Goal: Task Accomplishment & Management: Manage account settings

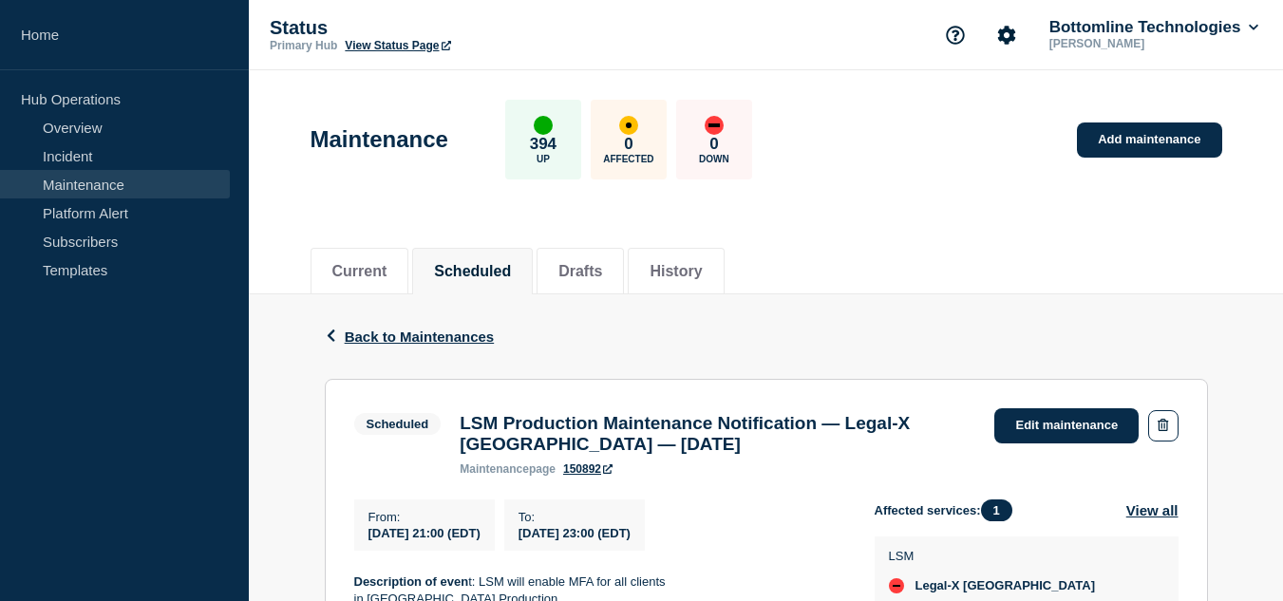
click at [814, 239] on div "Current Scheduled Drafts History" at bounding box center [765, 261] width 911 height 65
click at [396, 267] on li "Current" at bounding box center [359, 271] width 99 height 47
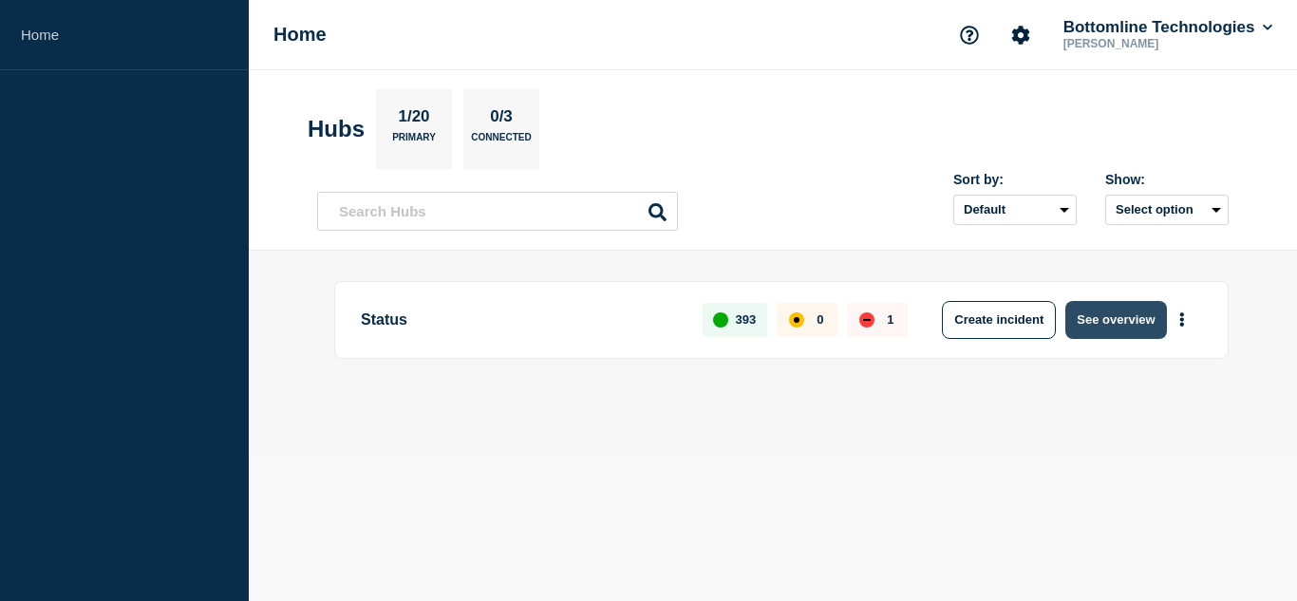
click at [1104, 317] on button "See overview" at bounding box center [1115, 320] width 101 height 38
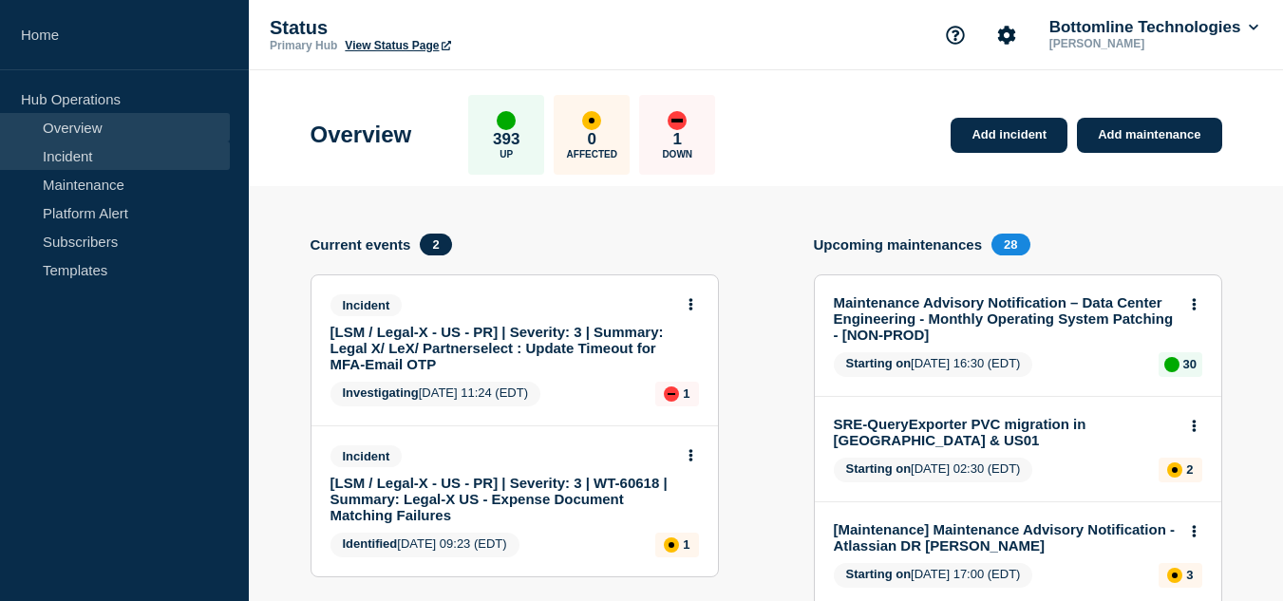
click at [103, 154] on link "Incident" at bounding box center [115, 155] width 230 height 28
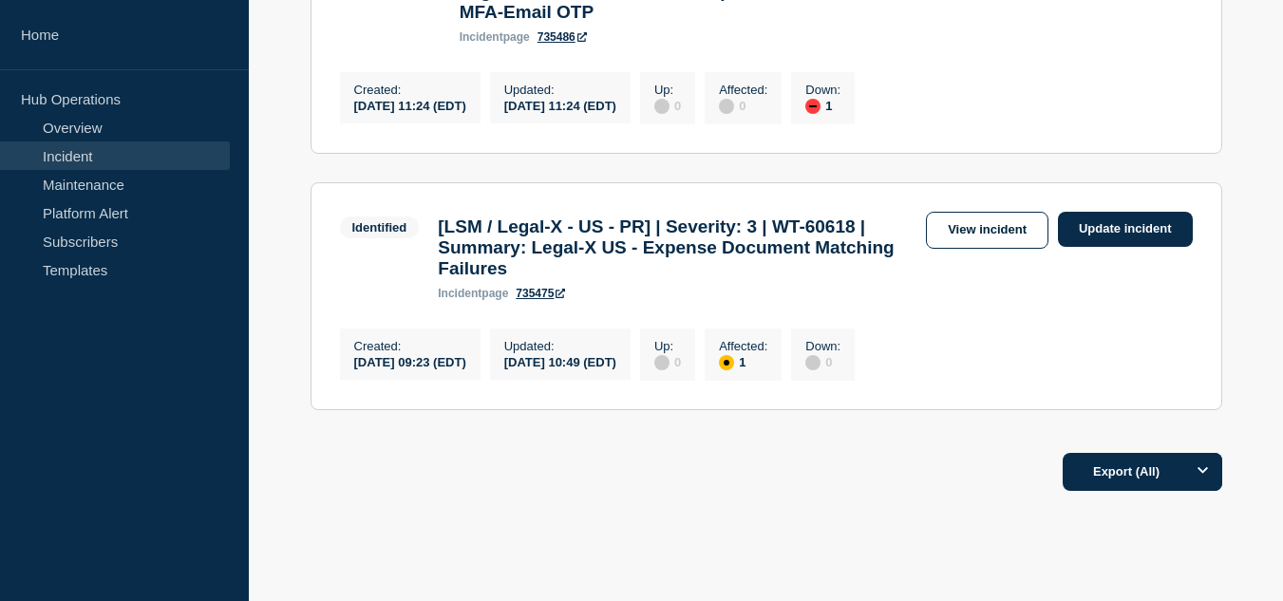
scroll to position [277, 0]
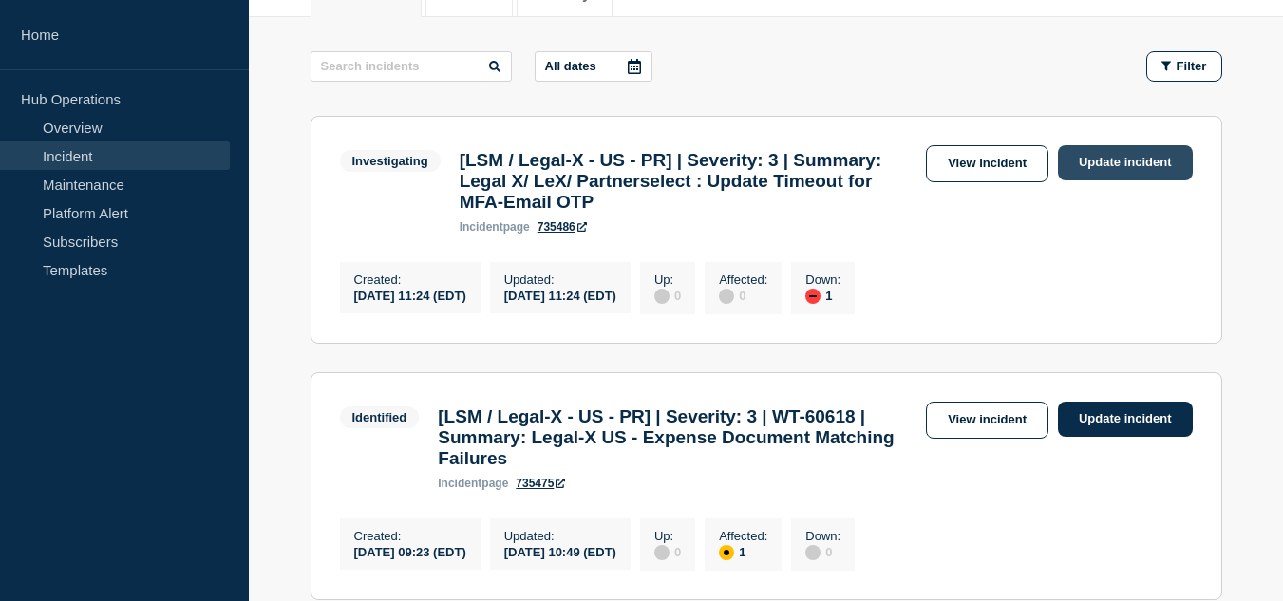
click at [1079, 164] on link "Update incident" at bounding box center [1125, 162] width 135 height 35
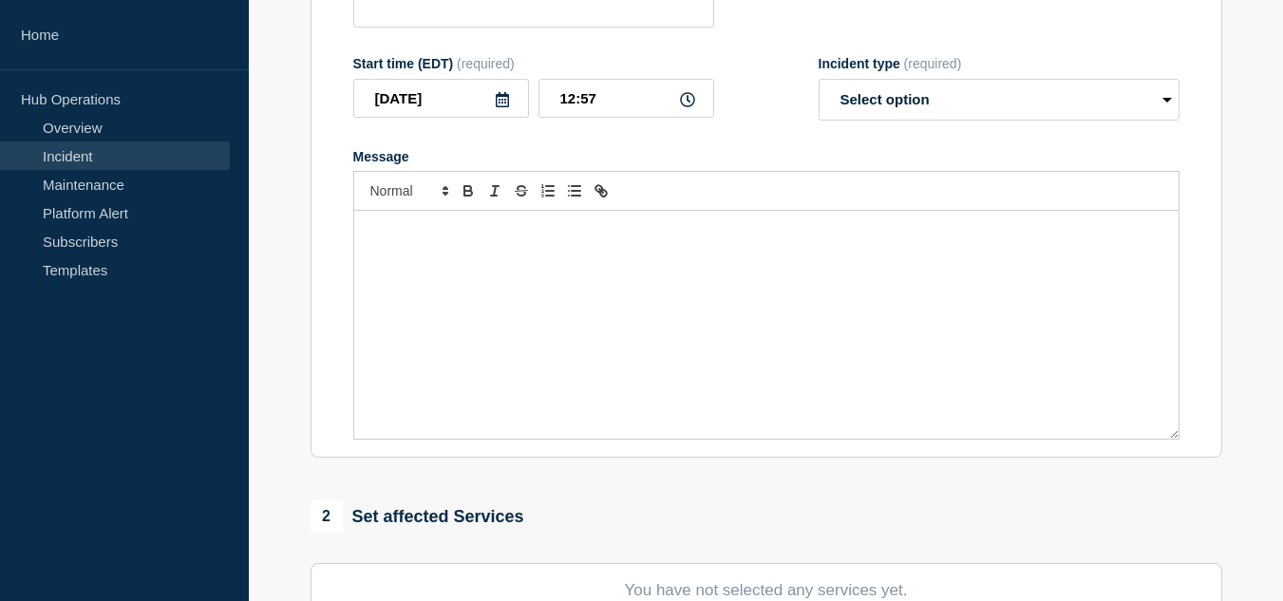
type input "[LSM / Legal-X - US - PR] | Severity: 3 | Summary: Legal X/ LeX/ Partnerselect …"
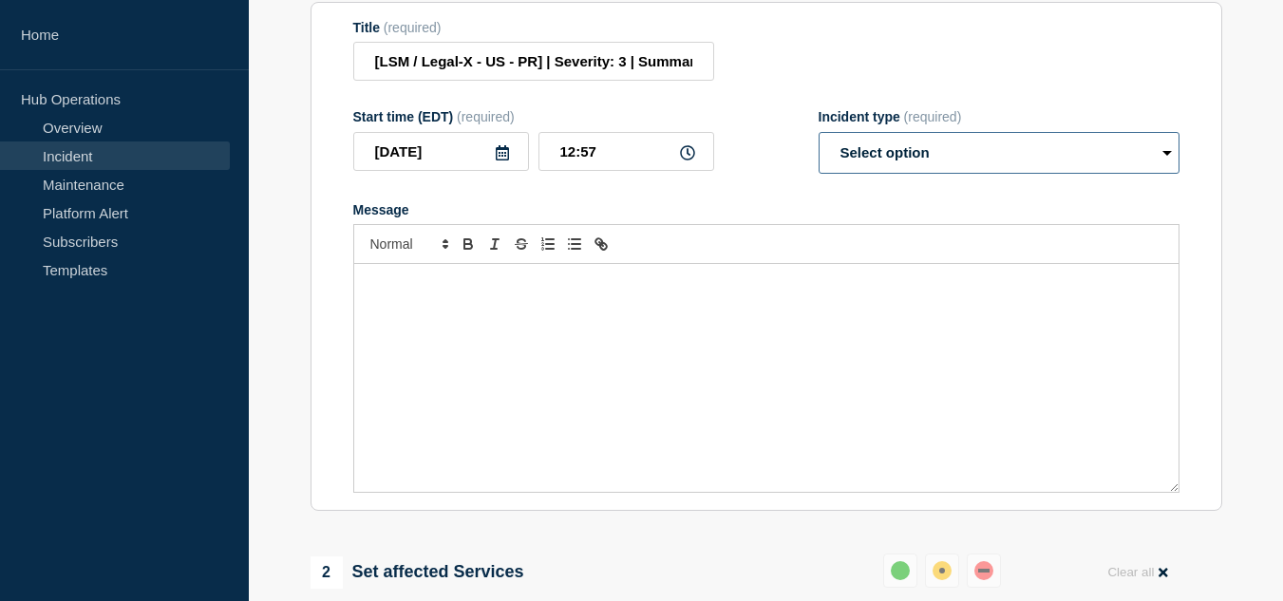
click at [903, 174] on select "Select option Investigating Identified Monitoring Resolved" at bounding box center [998, 153] width 361 height 42
select select "investigating"
click at [818, 174] on select "Select option Investigating Identified Monitoring Resolved" at bounding box center [998, 153] width 361 height 42
click at [793, 371] on div "Message" at bounding box center [766, 378] width 824 height 228
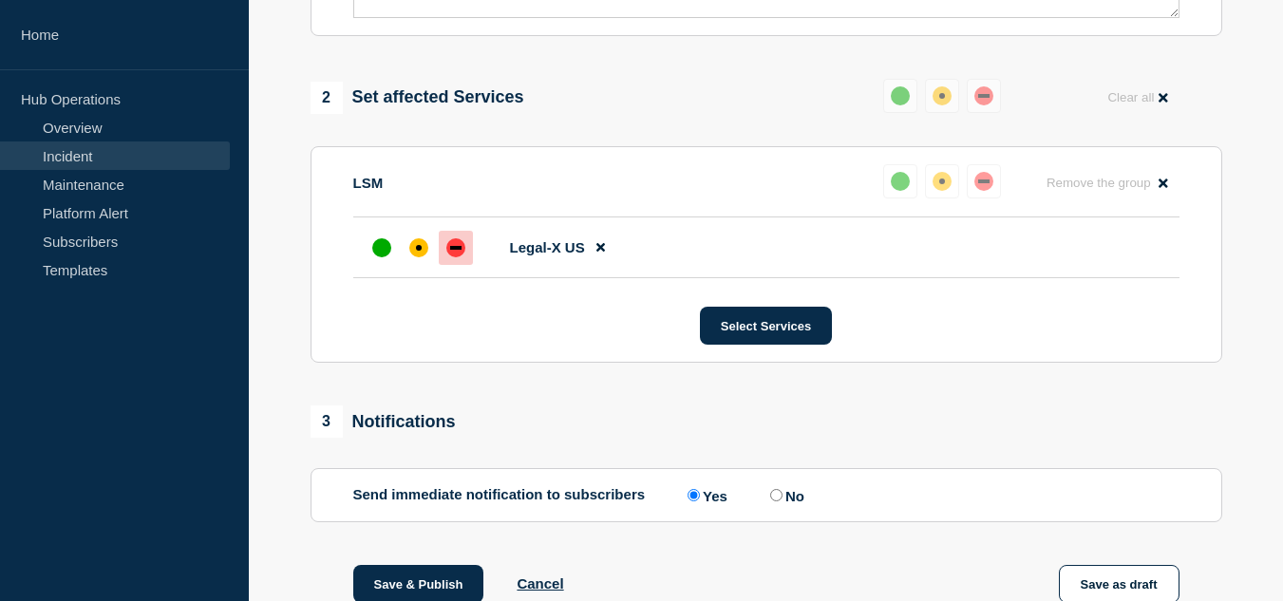
scroll to position [847, 0]
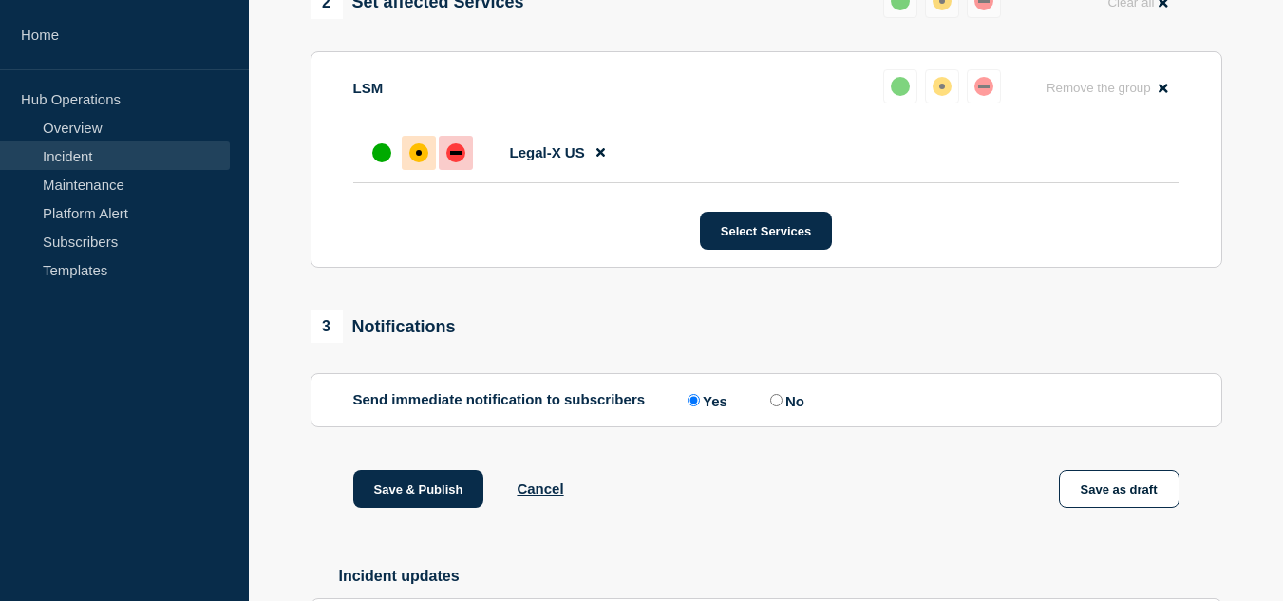
click at [420, 162] on div "affected" at bounding box center [418, 152] width 19 height 19
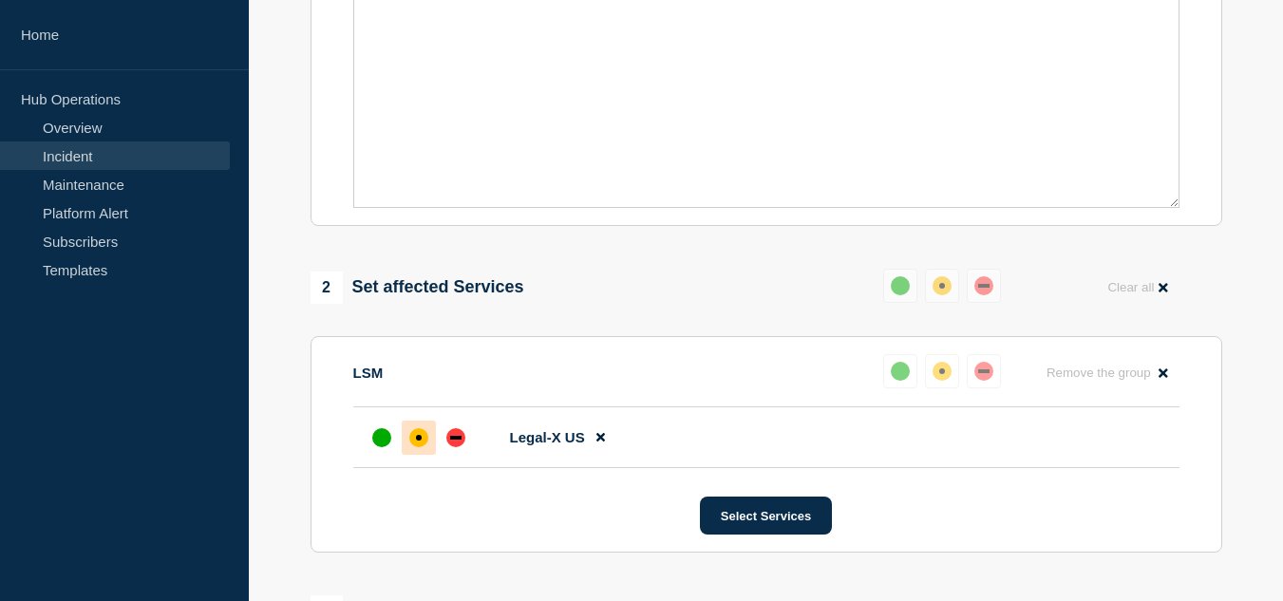
scroll to position [182, 0]
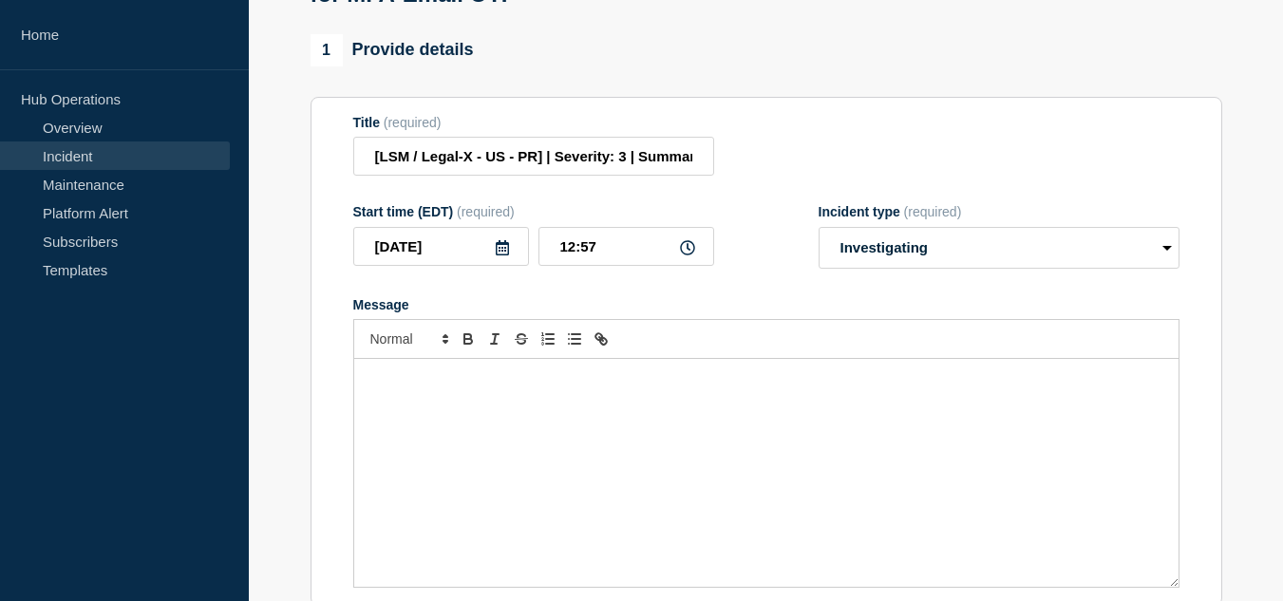
click at [599, 387] on p "Message" at bounding box center [766, 378] width 796 height 17
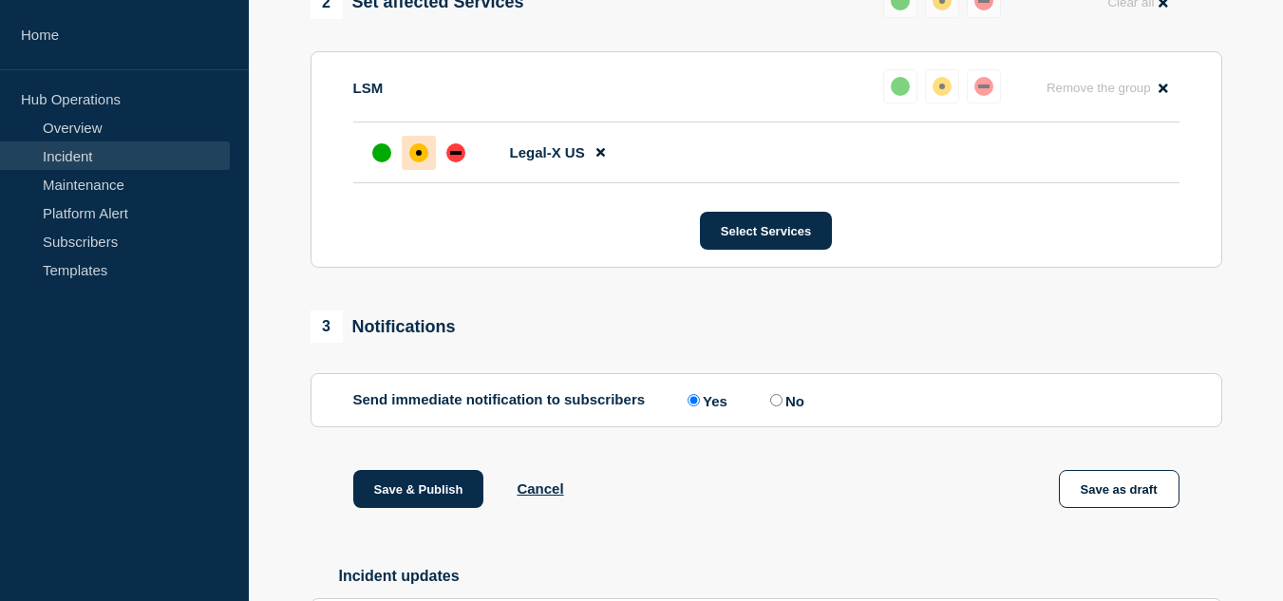
scroll to position [1035, 0]
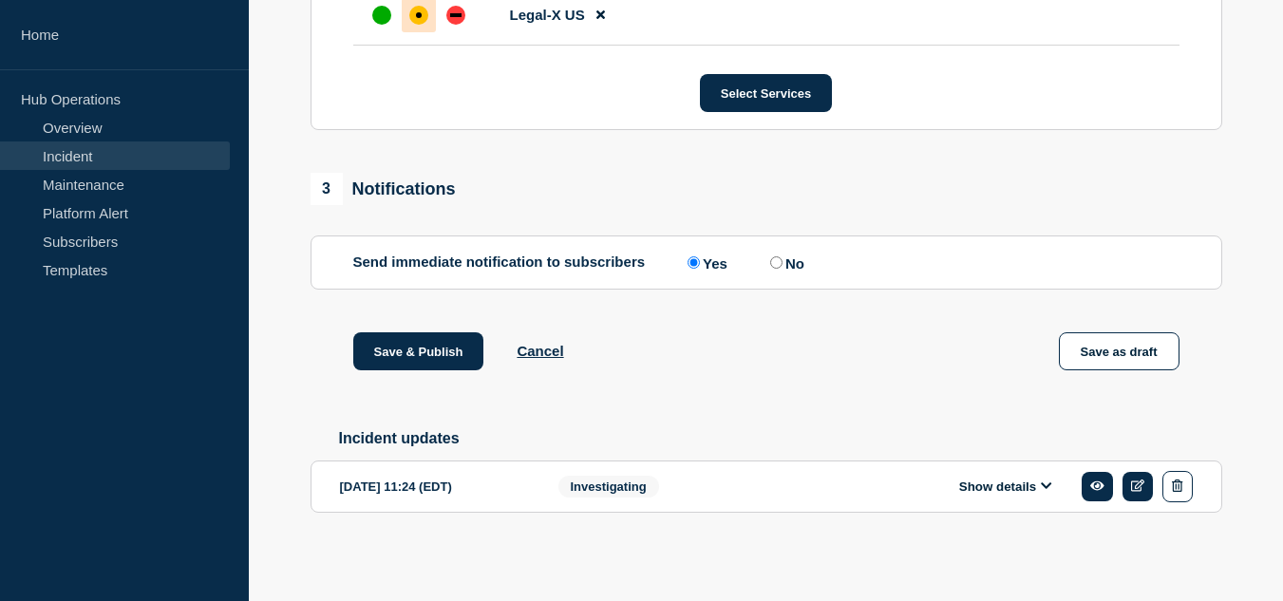
click at [983, 478] on button "Show details" at bounding box center [1005, 486] width 104 height 16
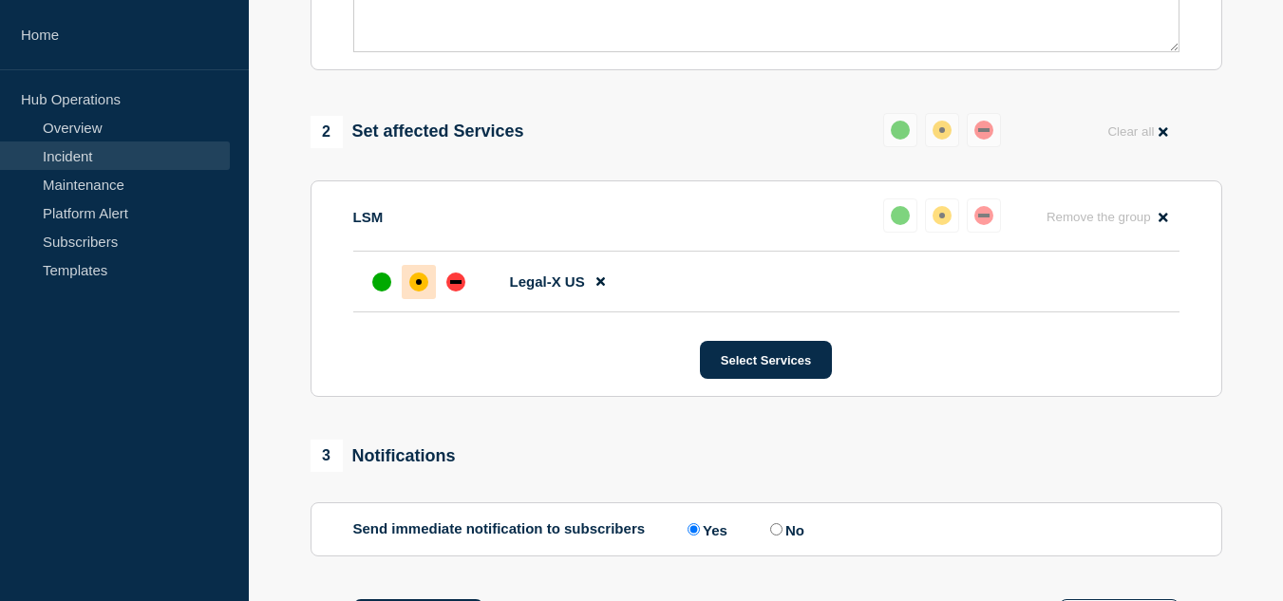
scroll to position [338, 0]
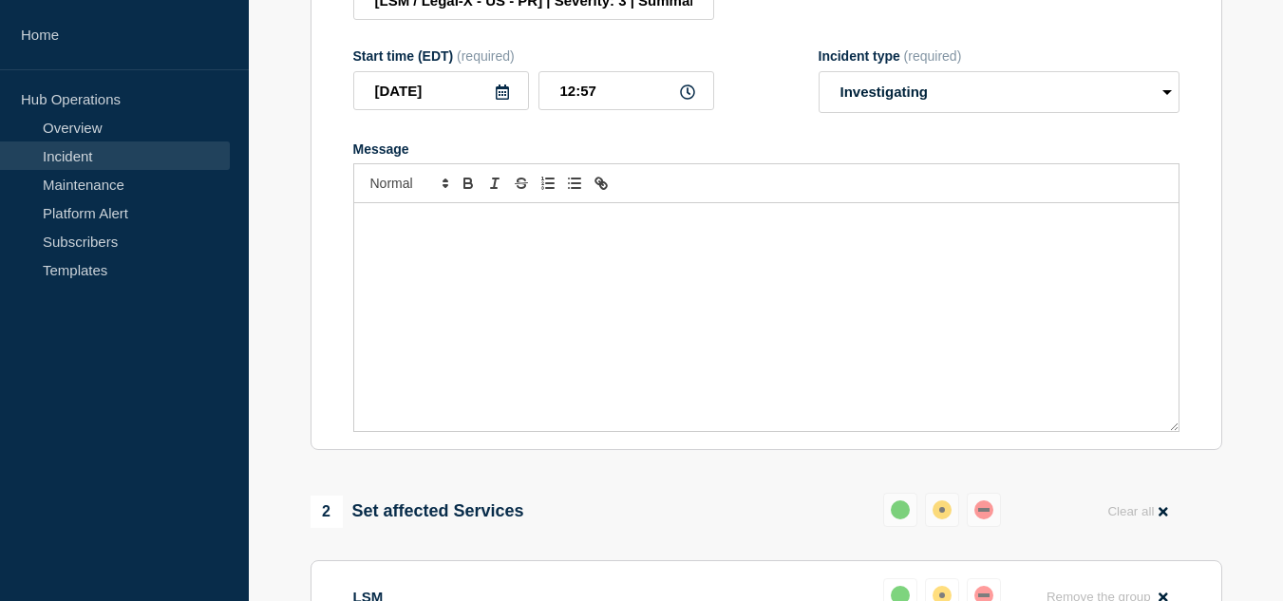
click at [512, 334] on div "Message" at bounding box center [766, 317] width 824 height 228
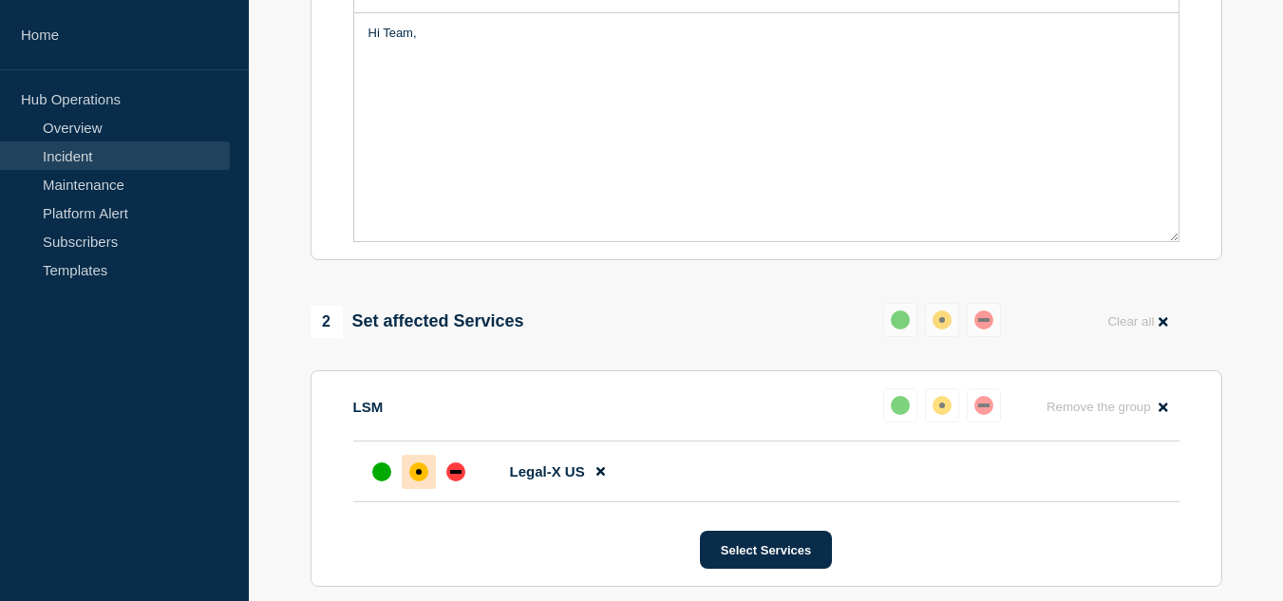
scroll to position [148, 0]
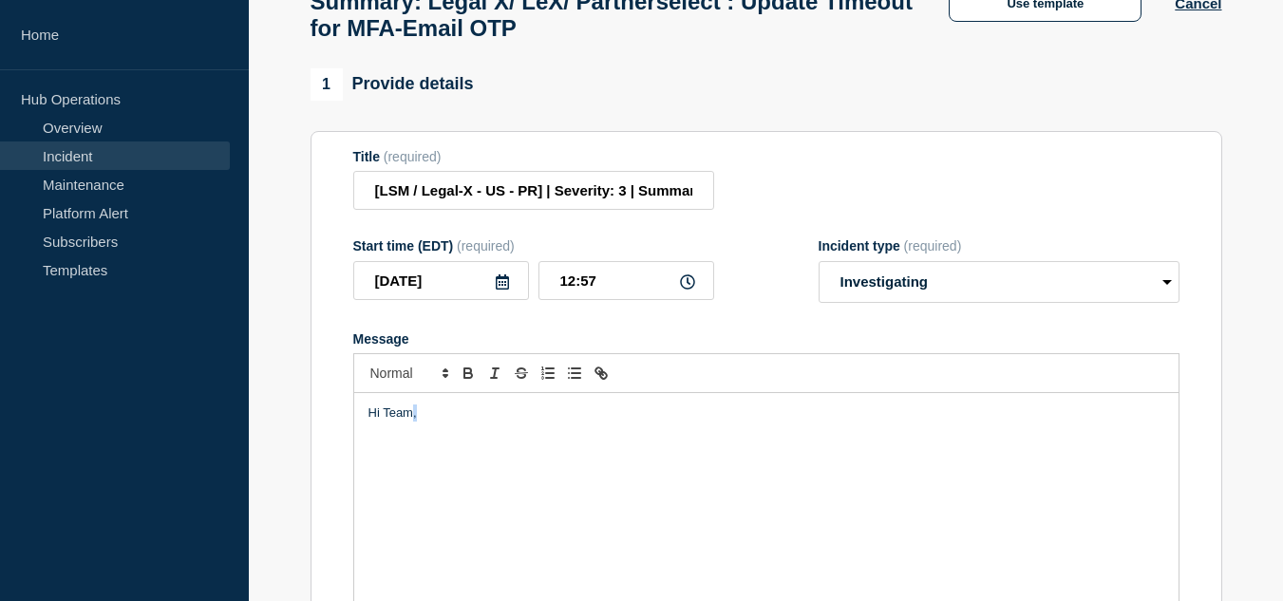
drag, startPoint x: 460, startPoint y: 465, endPoint x: 409, endPoint y: 463, distance: 51.3
click at [409, 422] on p "Hi Team," at bounding box center [766, 412] width 796 height 17
click at [475, 440] on p "Message" at bounding box center [766, 430] width 796 height 17
click at [462, 440] on p "Our team is activly" at bounding box center [766, 430] width 796 height 17
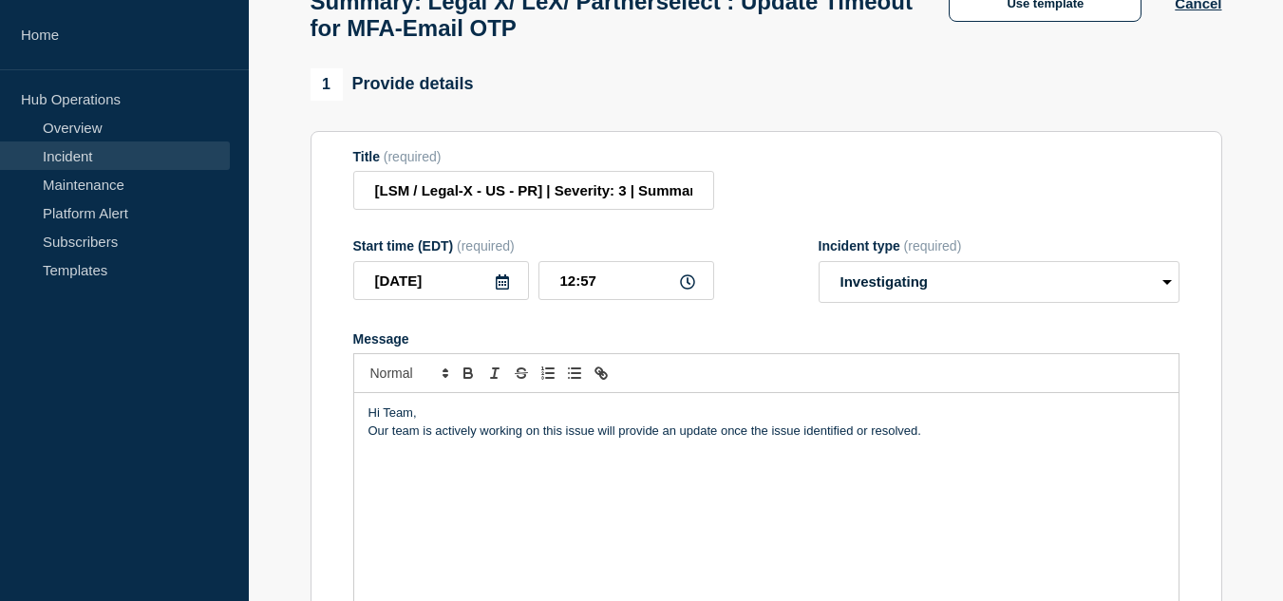
drag, startPoint x: 367, startPoint y: 478, endPoint x: 928, endPoint y: 478, distance: 561.1
click at [928, 440] on p "Our team is actively working on this issue will provide an update once the issu…" at bounding box center [766, 430] width 796 height 17
click at [390, 440] on p "Our team is actively working on this issue will provide an update once the issu…" at bounding box center [766, 430] width 796 height 17
drag, startPoint x: 434, startPoint y: 478, endPoint x: 395, endPoint y: 478, distance: 38.9
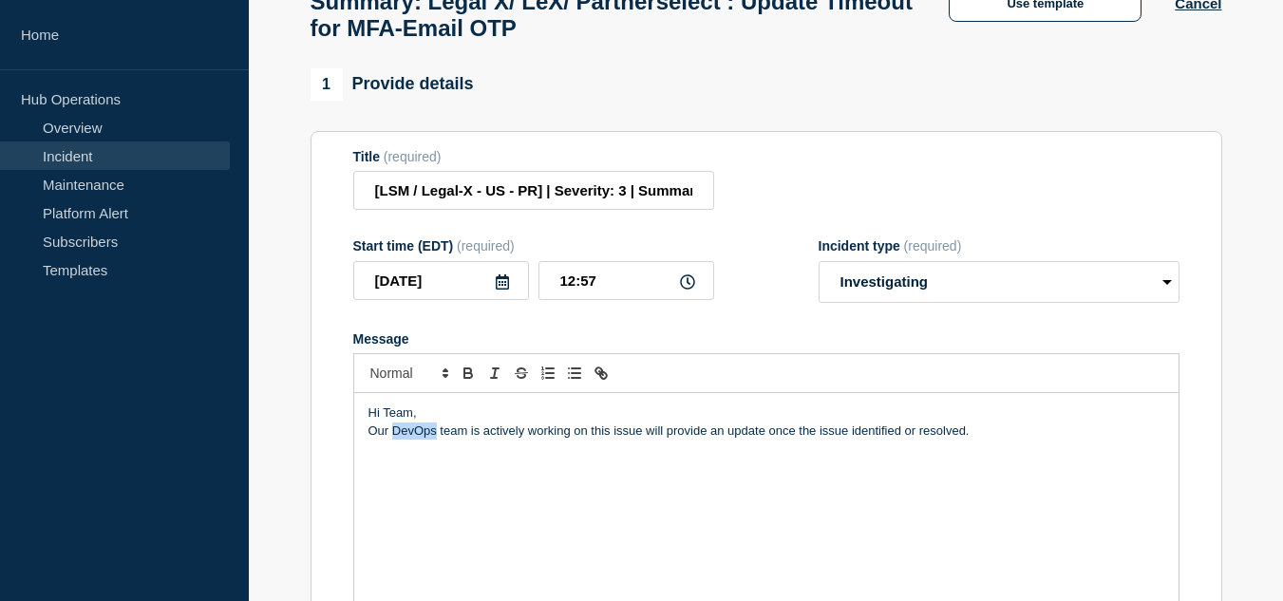
click at [395, 440] on p "Our DevOps team is actively working on this issue will provide an update once t…" at bounding box center [766, 430] width 796 height 17
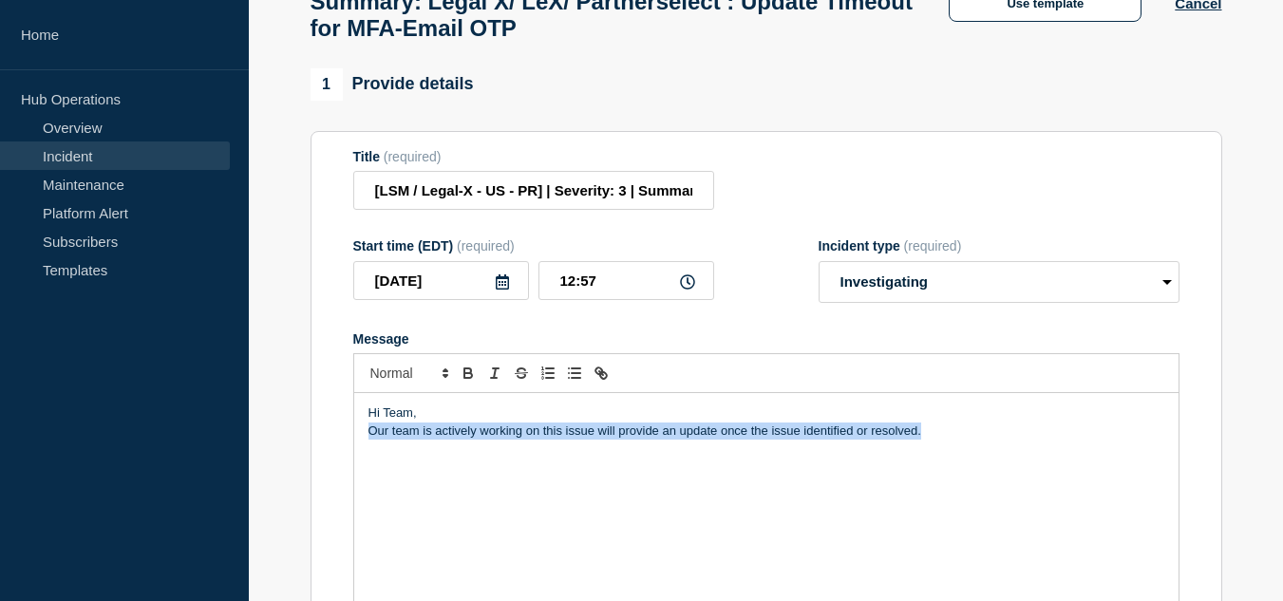
drag, startPoint x: 920, startPoint y: 476, endPoint x: 358, endPoint y: 481, distance: 562.0
click at [358, 481] on div "Hi Team, Our team is actively working on this issue will provide an update once…" at bounding box center [766, 507] width 824 height 228
copy p "Our team is actively working on this issue will provide an update once the issu…"
click at [939, 440] on p "Our team is actively working on this issue will provide an update once the issu…" at bounding box center [766, 430] width 796 height 17
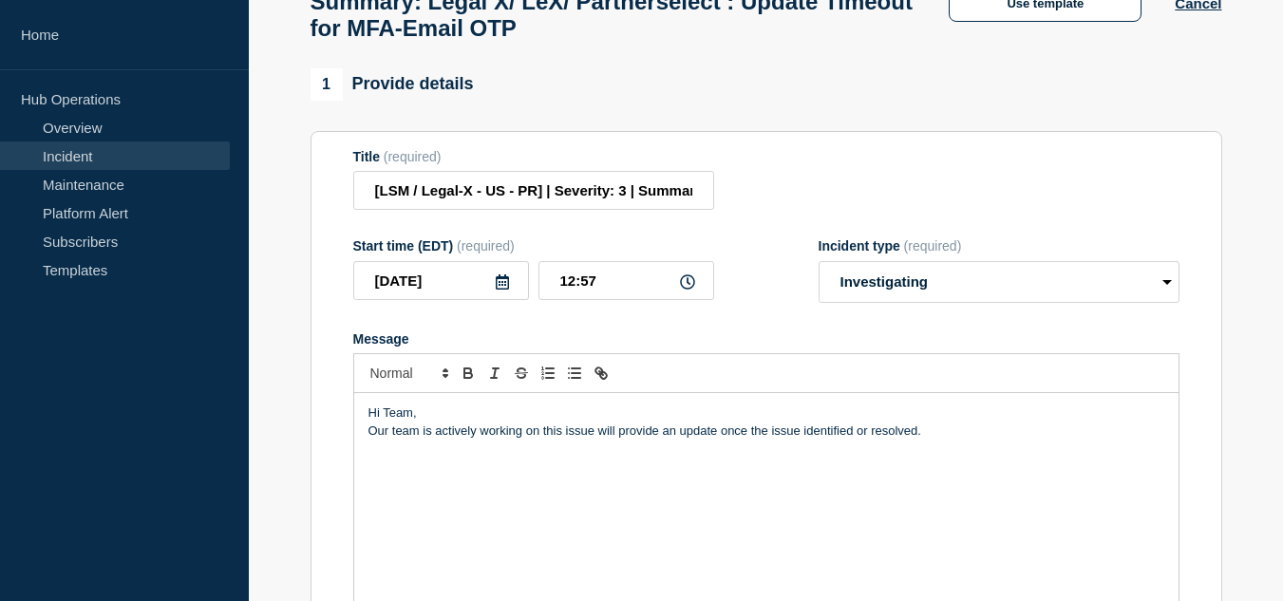
drag, startPoint x: 939, startPoint y: 476, endPoint x: 369, endPoint y: 477, distance: 569.6
click at [369, 440] on p "Our team is actively working on this issue will provide an update once the issu…" at bounding box center [766, 430] width 796 height 17
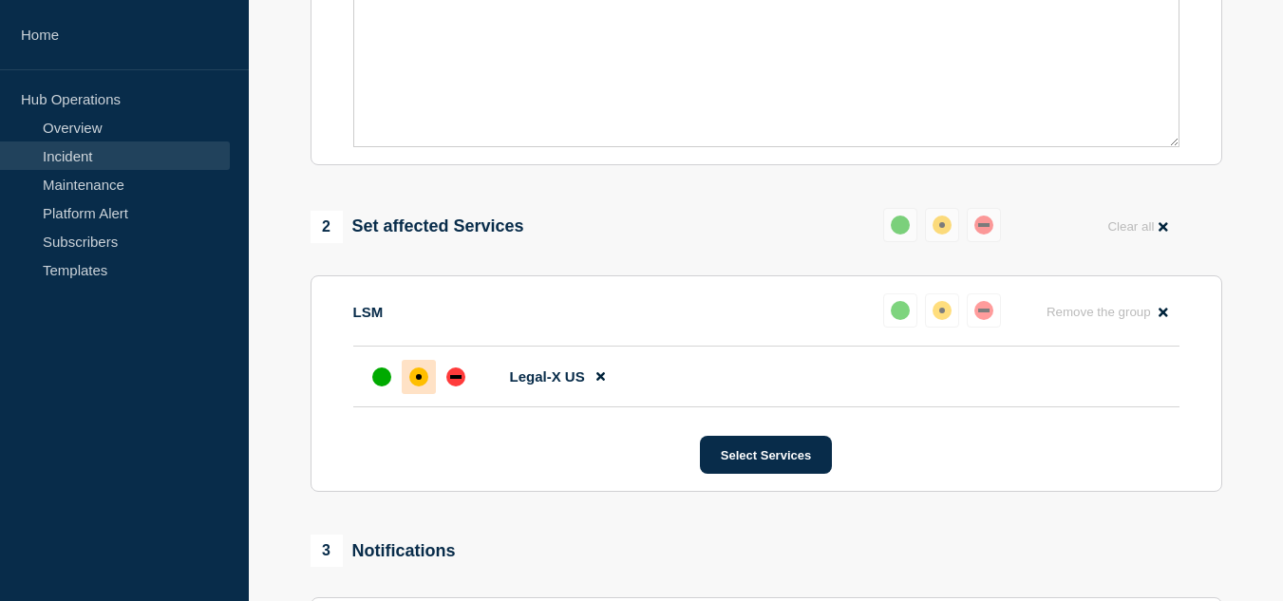
scroll to position [338, 0]
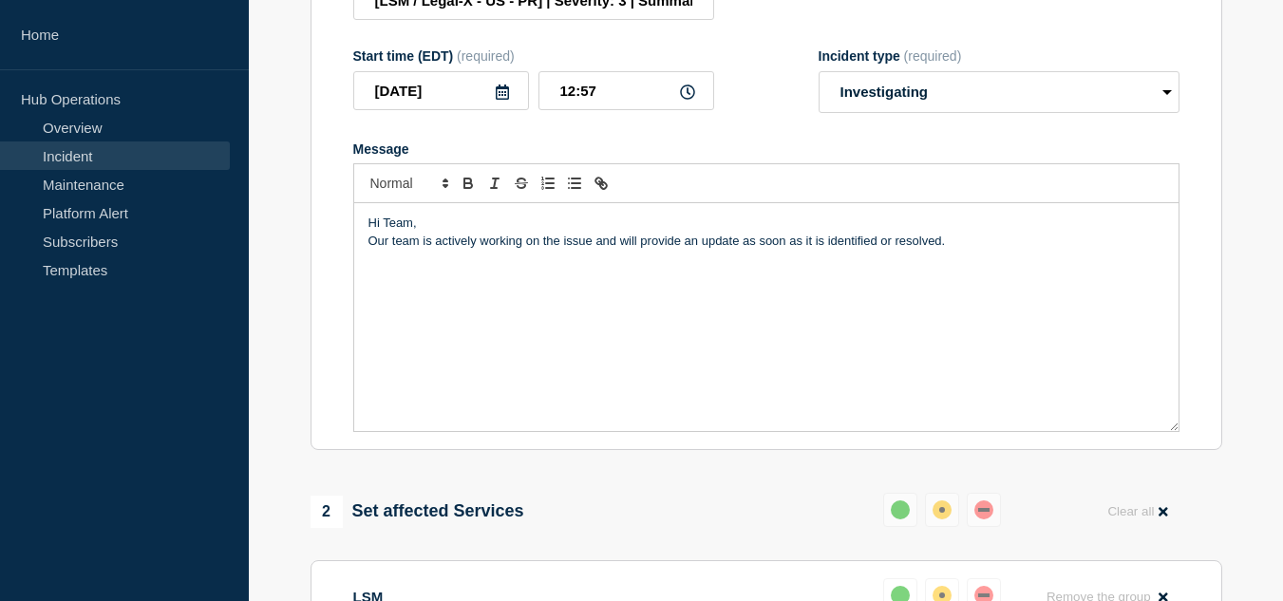
click at [975, 250] on p "Our team is actively working on the issue and will provide an update as soon as…" at bounding box center [766, 241] width 796 height 17
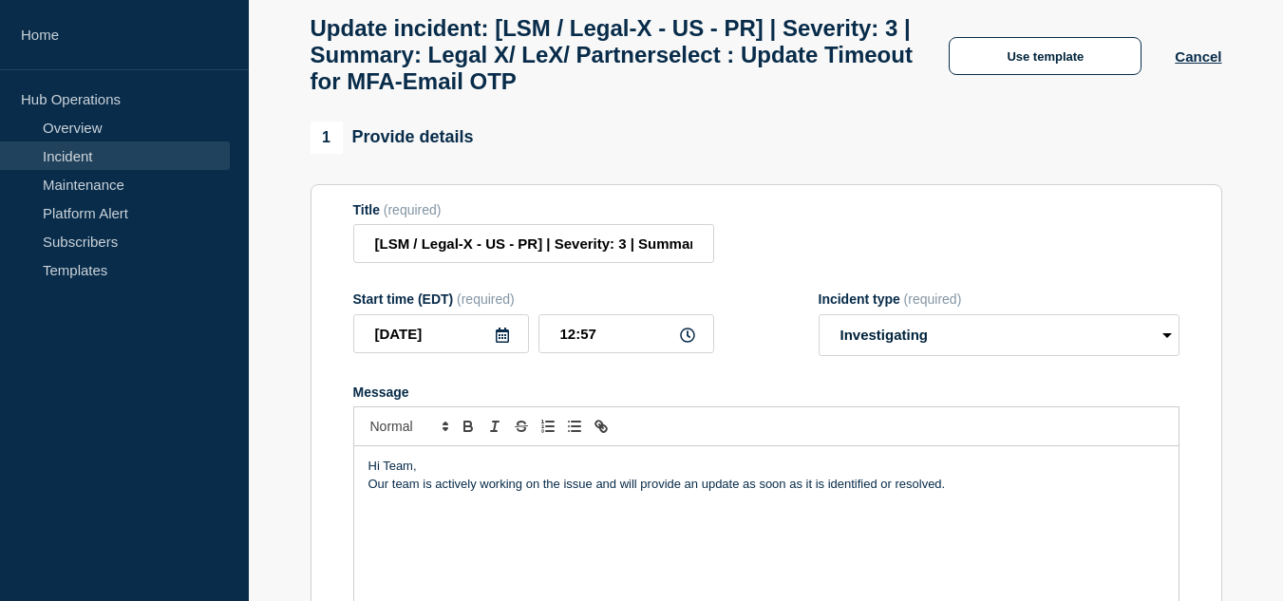
scroll to position [190, 0]
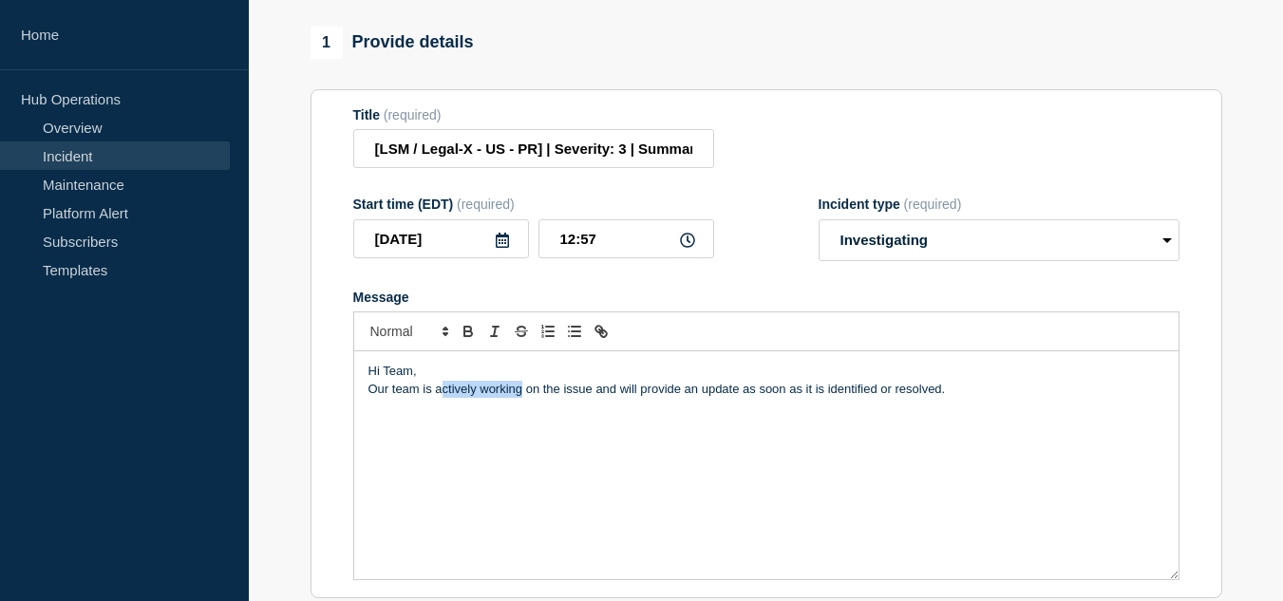
drag, startPoint x: 521, startPoint y: 434, endPoint x: 439, endPoint y: 436, distance: 82.6
click at [439, 398] on p "Our team is actively working on the issue and will provide an update as soon as…" at bounding box center [766, 389] width 796 height 17
click at [562, 461] on div "Hi Team, Our team is incestigating on the issue and will provide an update as s…" at bounding box center [766, 465] width 824 height 228
click at [490, 398] on p "Our team is incestigating on the issue and will provide an update as soon as it…" at bounding box center [766, 389] width 796 height 17
click at [932, 398] on p "Our team is investigating on the issue and will provide an update as soon as it…" at bounding box center [766, 389] width 796 height 17
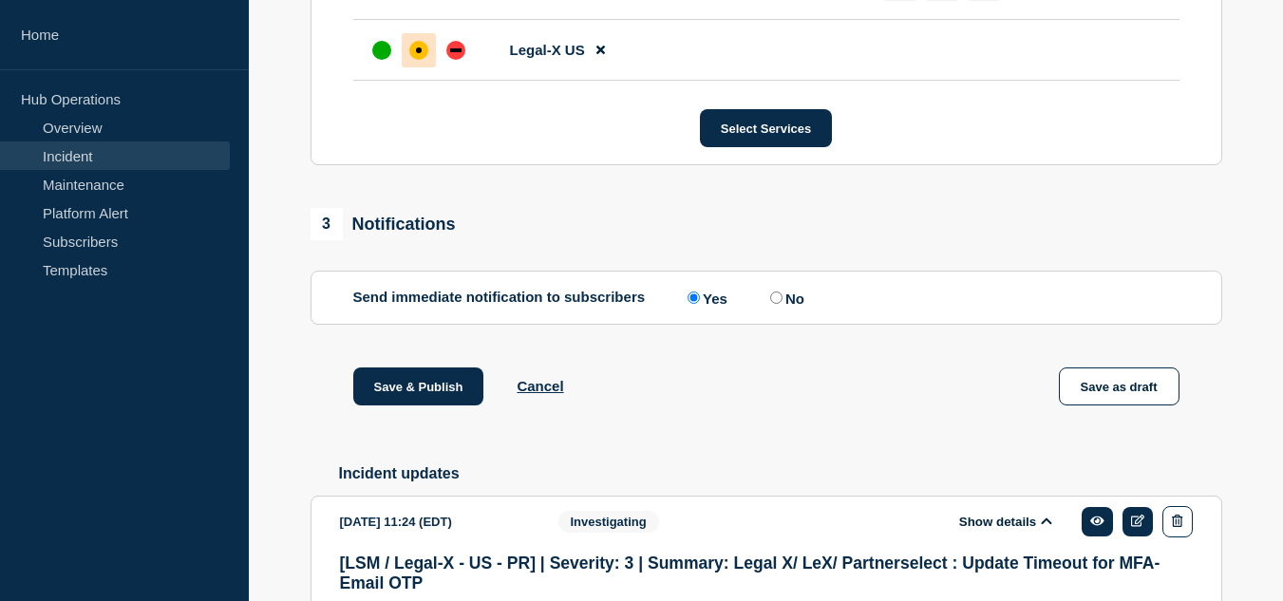
scroll to position [1329, 0]
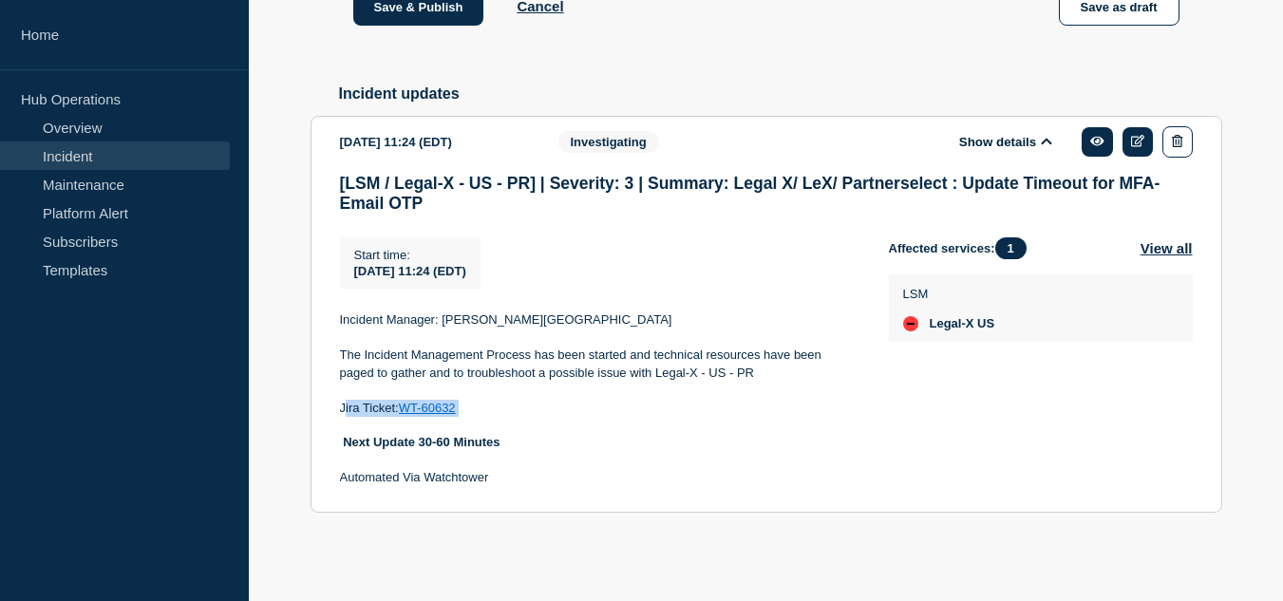
drag, startPoint x: 478, startPoint y: 462, endPoint x: 343, endPoint y: 461, distance: 134.8
click at [343, 417] on p "Jira Ticket: WT-60632" at bounding box center [599, 408] width 518 height 17
copy p "Jira Ticket: WT-60632"
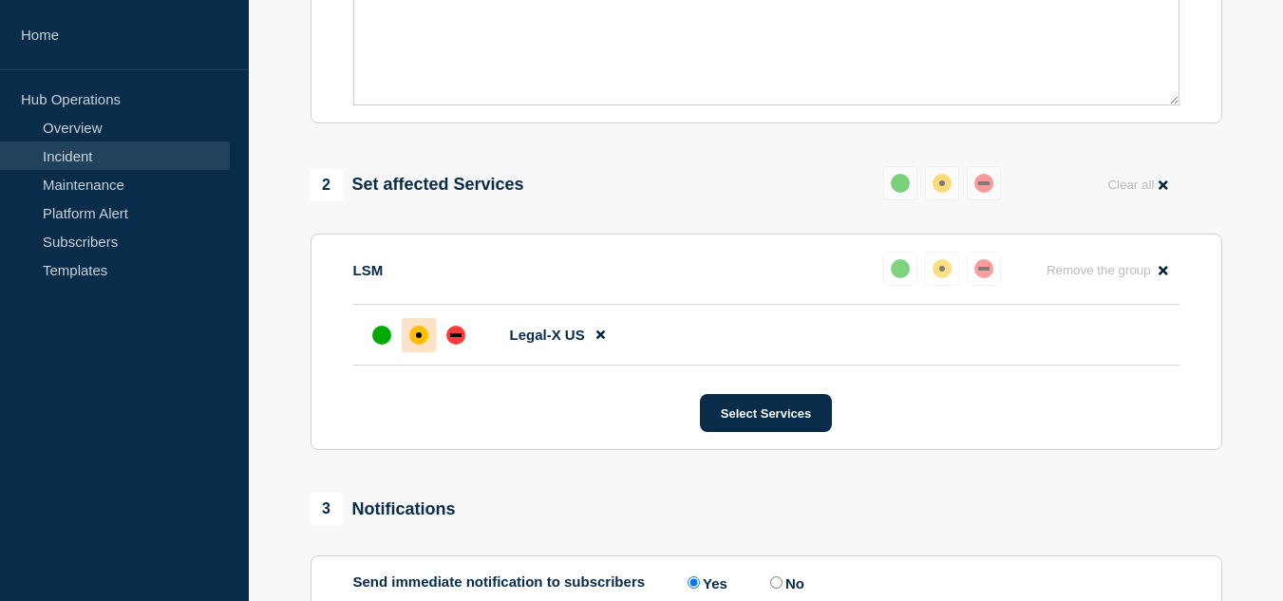
scroll to position [285, 0]
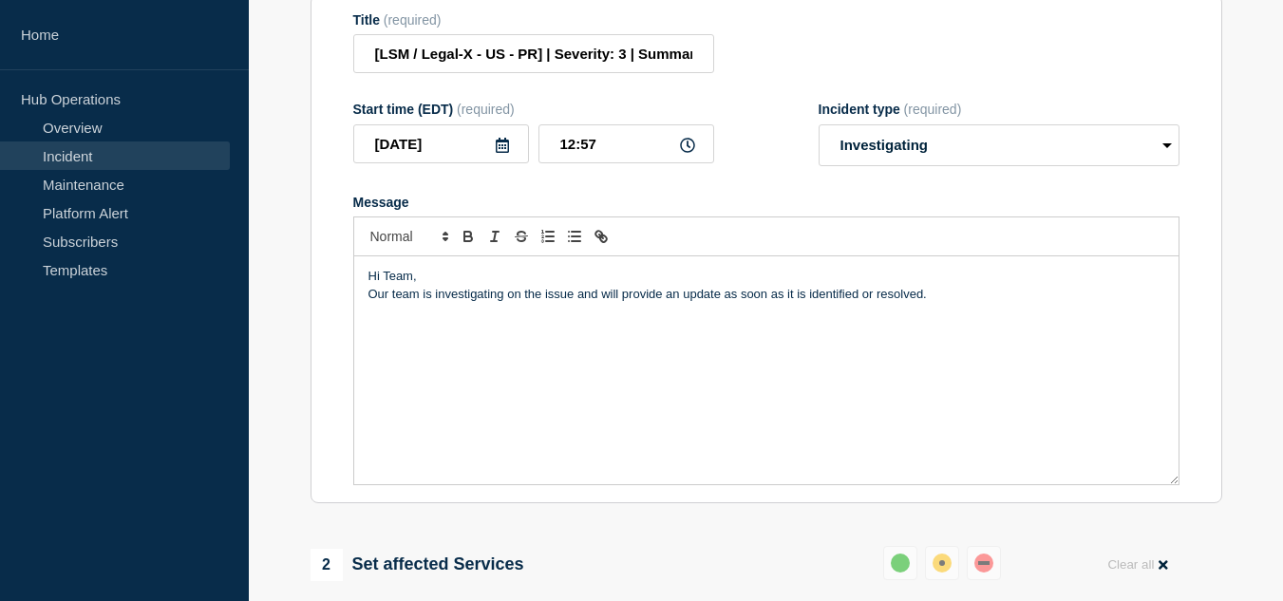
click at [522, 394] on div "Hi Team, Our team is investigating on the issue and will provide an update as s…" at bounding box center [766, 370] width 824 height 228
click at [935, 303] on p "Our team is investigating on the issue and will provide an update as soon as it…" at bounding box center [766, 294] width 796 height 17
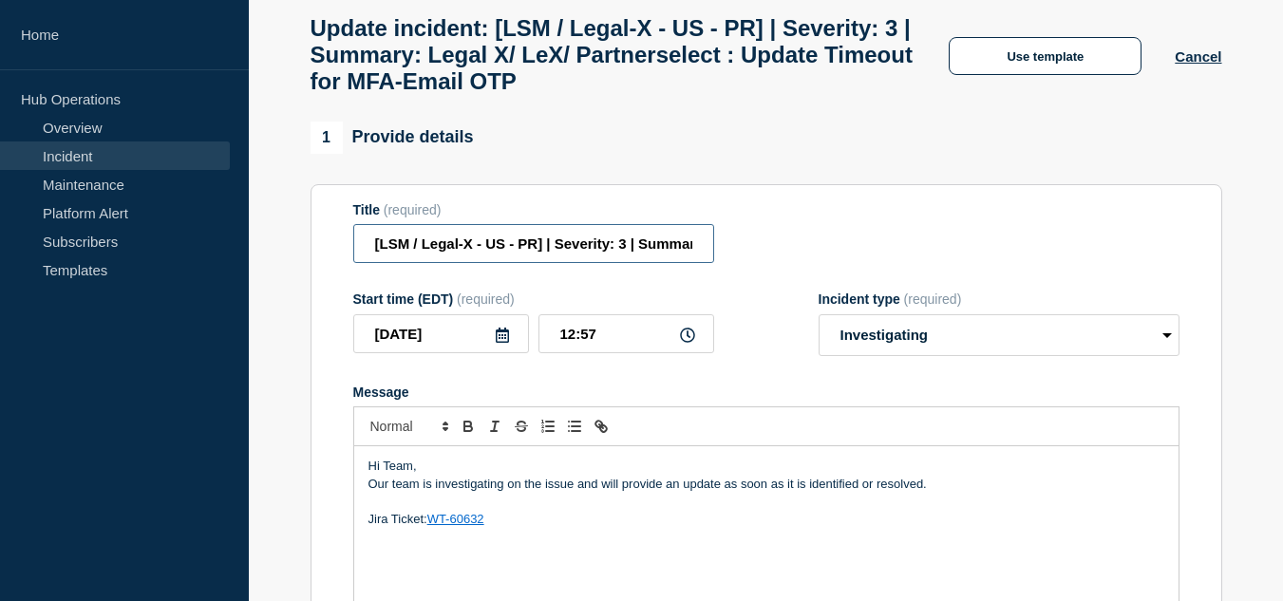
click at [643, 263] on input "[LSM / Legal-X - US - PR] | Severity: 3 | Summary: Legal X/ LeX/ Partnerselect …" at bounding box center [533, 243] width 361 height 39
paste input "Jira Ticket: WT-60632"
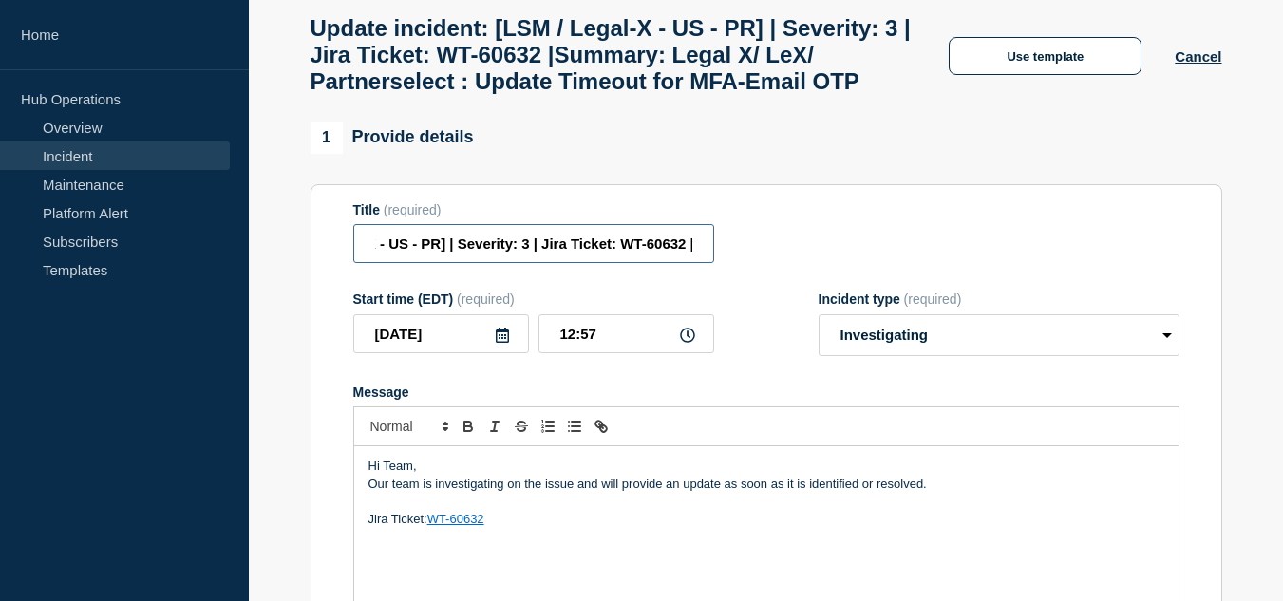
scroll to position [0, 101]
click at [614, 263] on input "[LSM / Legal-X - US - PR] | Severity: 3 | Jira Ticket: WT-60632 |Summary: Legal…" at bounding box center [533, 243] width 361 height 39
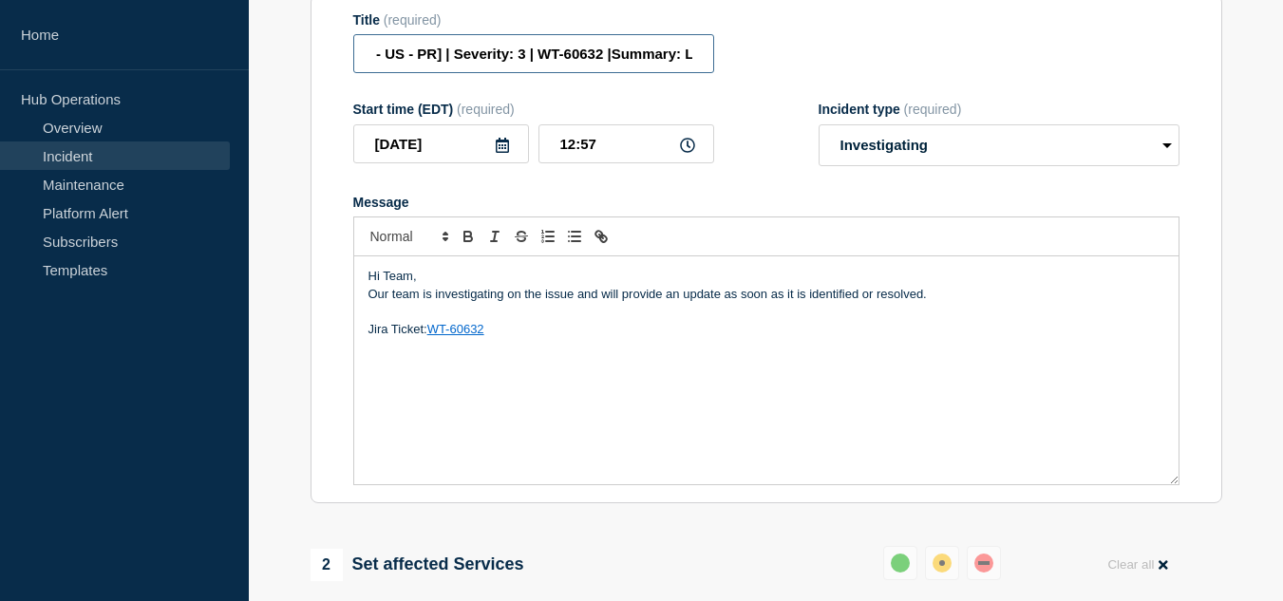
scroll to position [475, 0]
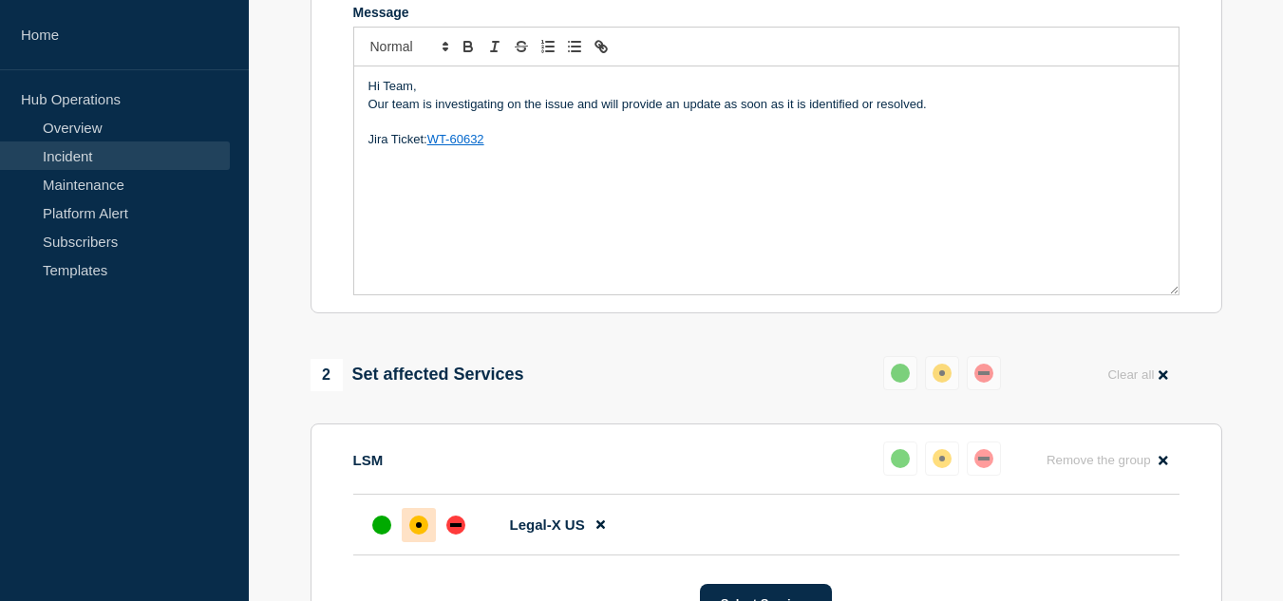
type input "[LSM / Legal-X - US - PR] | Severity: 3 | WT-60632 |Summary: Legal X/ LeX/ Part…"
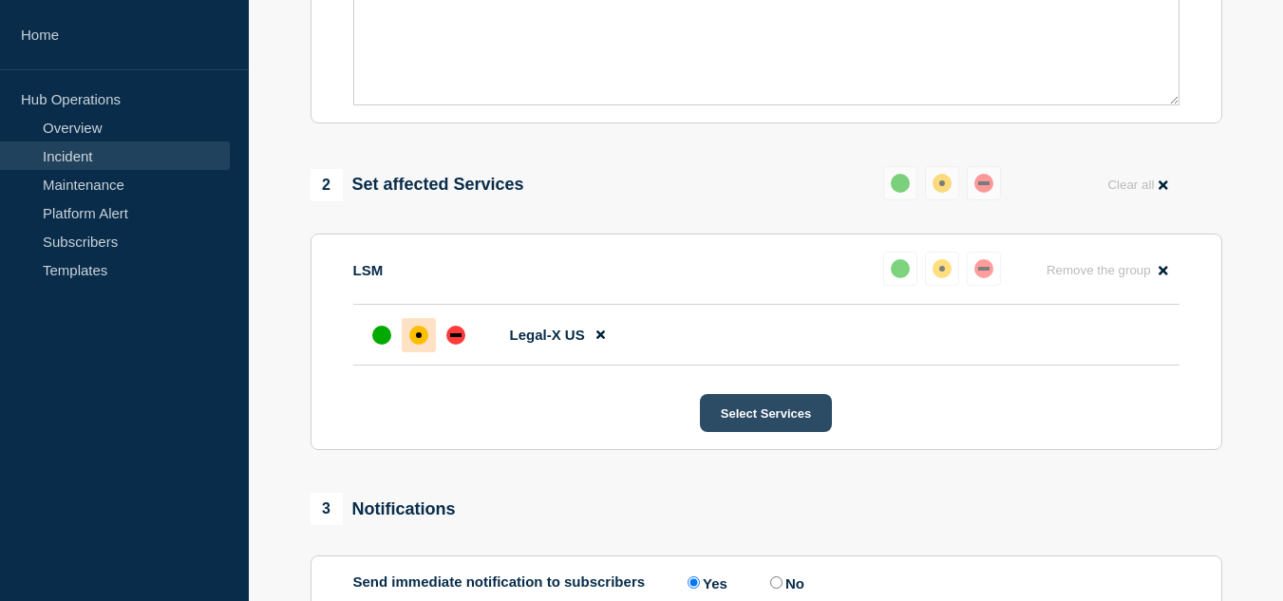
scroll to position [1044, 0]
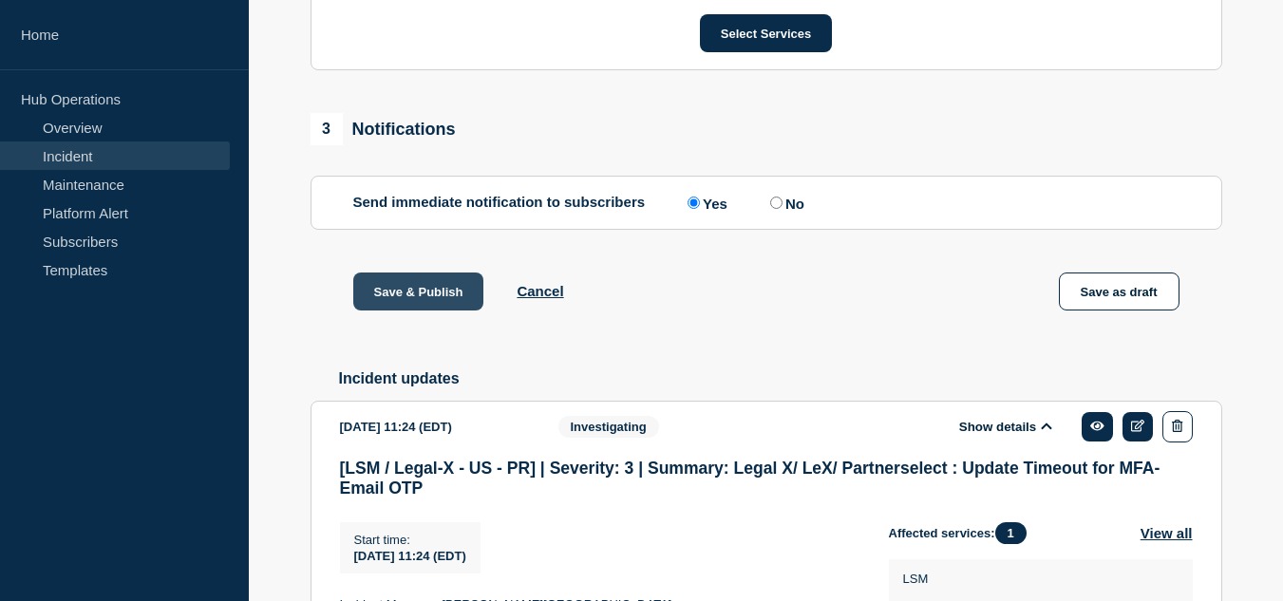
click at [430, 310] on button "Save & Publish" at bounding box center [418, 291] width 131 height 38
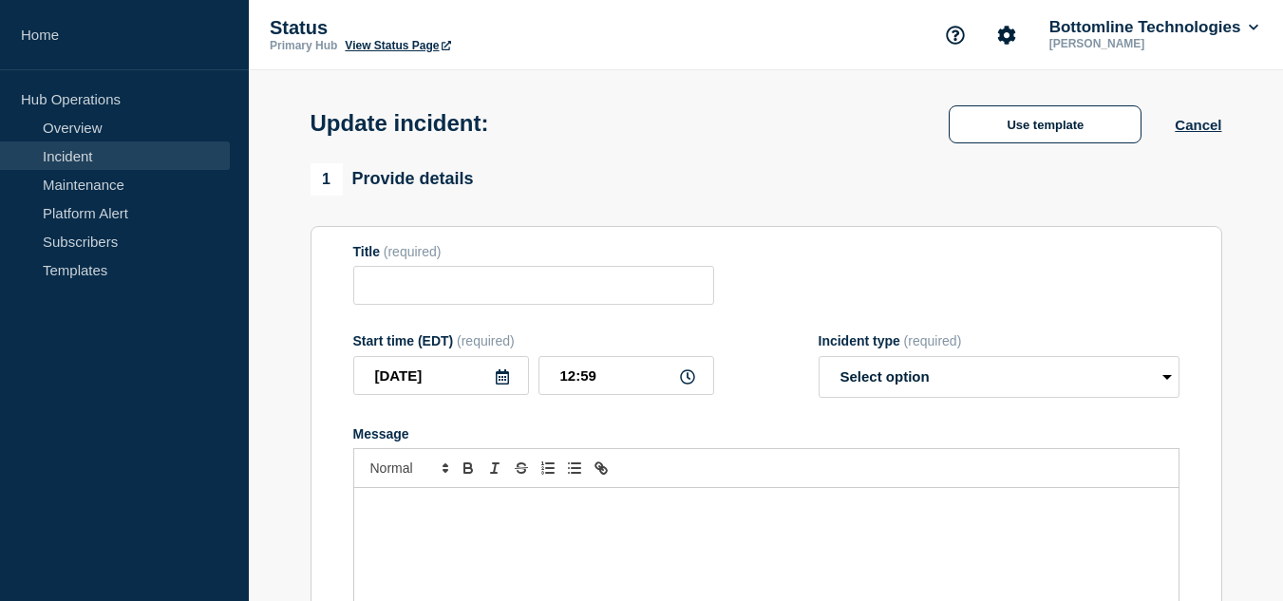
type input "[LSM / Legal-X - US - PR] | Severity: 3 | Summary: Legal X/ LeX/ Partnerselect …"
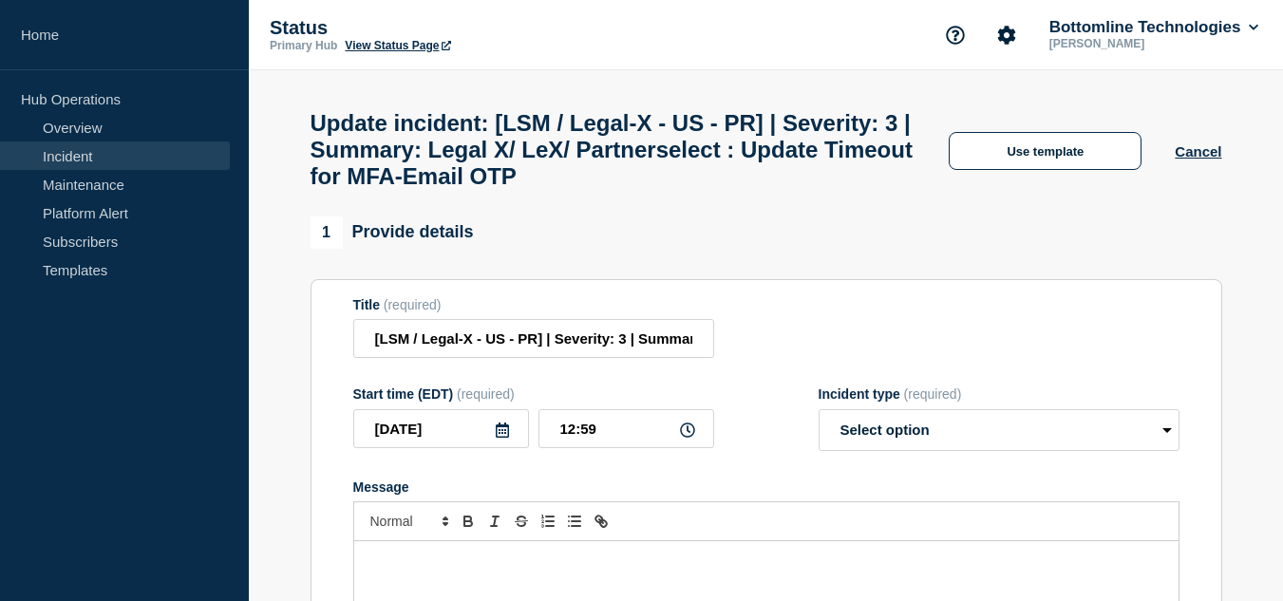
click at [101, 157] on link "Incident" at bounding box center [115, 155] width 230 height 28
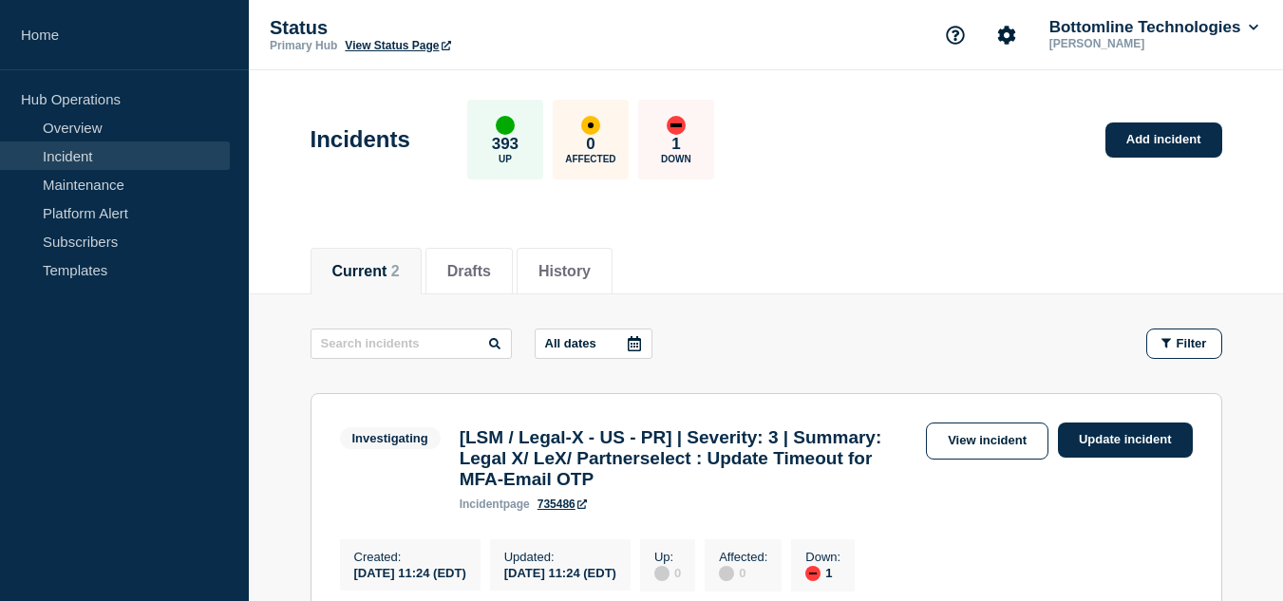
scroll to position [190, 0]
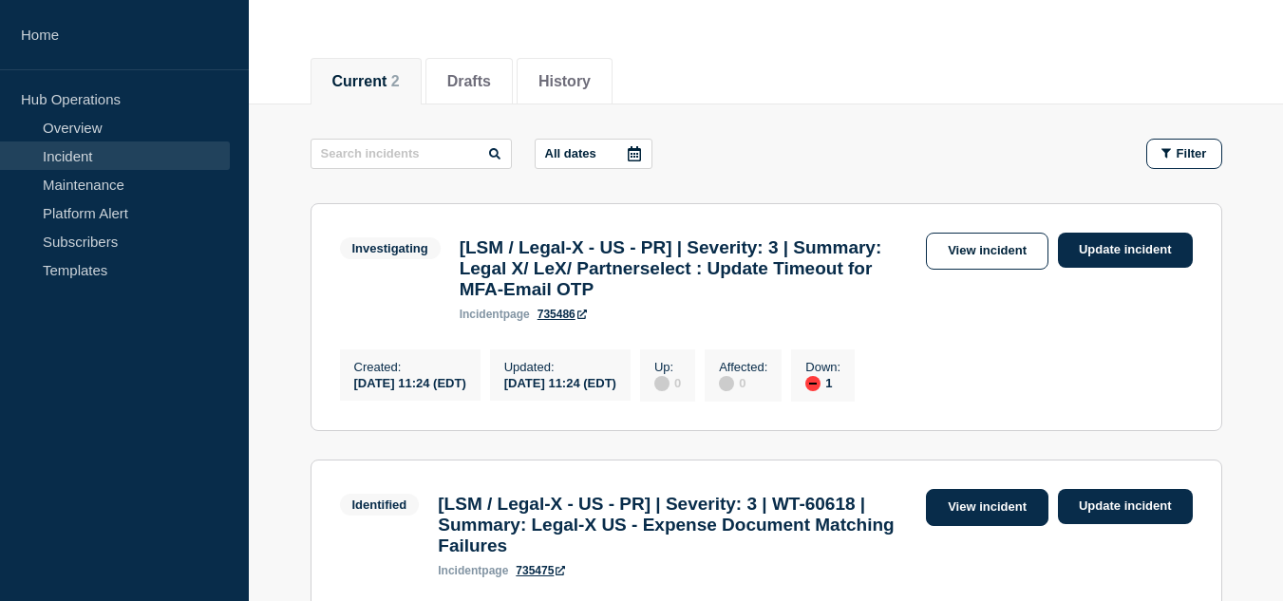
click at [963, 520] on link "View incident" at bounding box center [987, 507] width 122 height 37
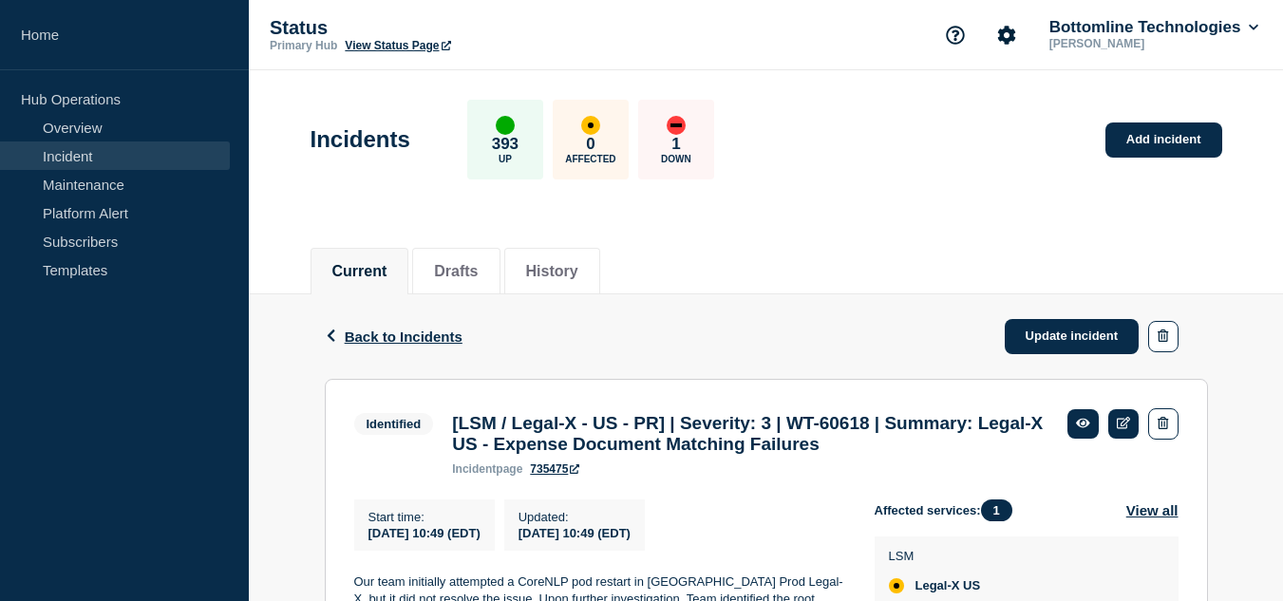
scroll to position [410, 0]
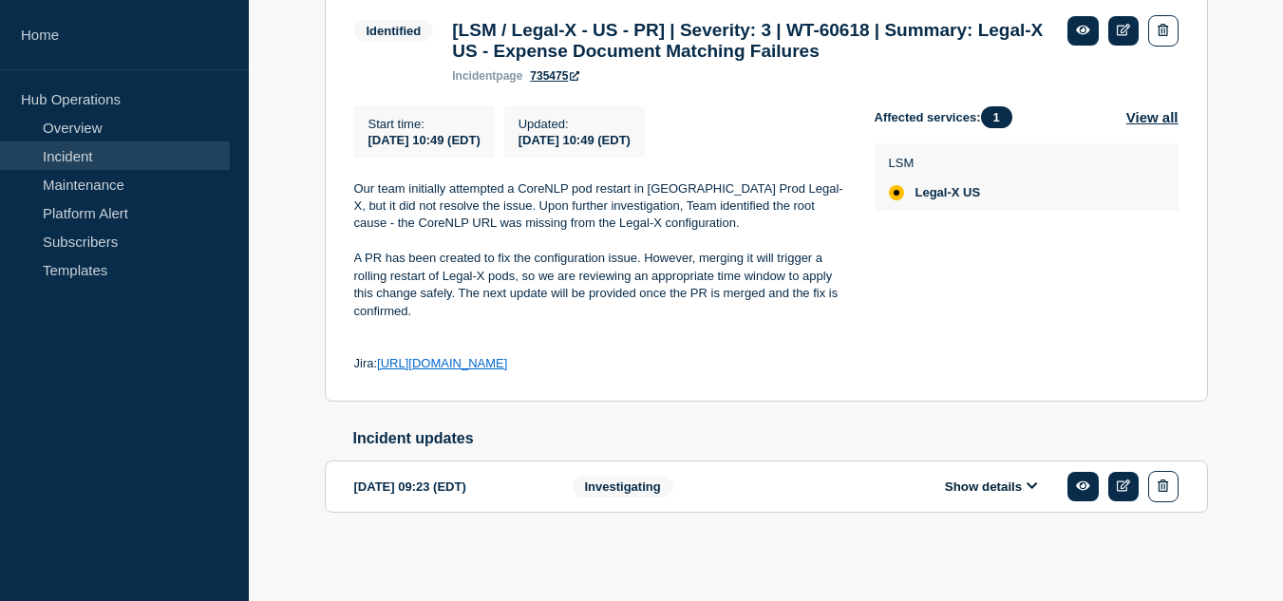
click at [979, 478] on button "Show details" at bounding box center [991, 486] width 104 height 16
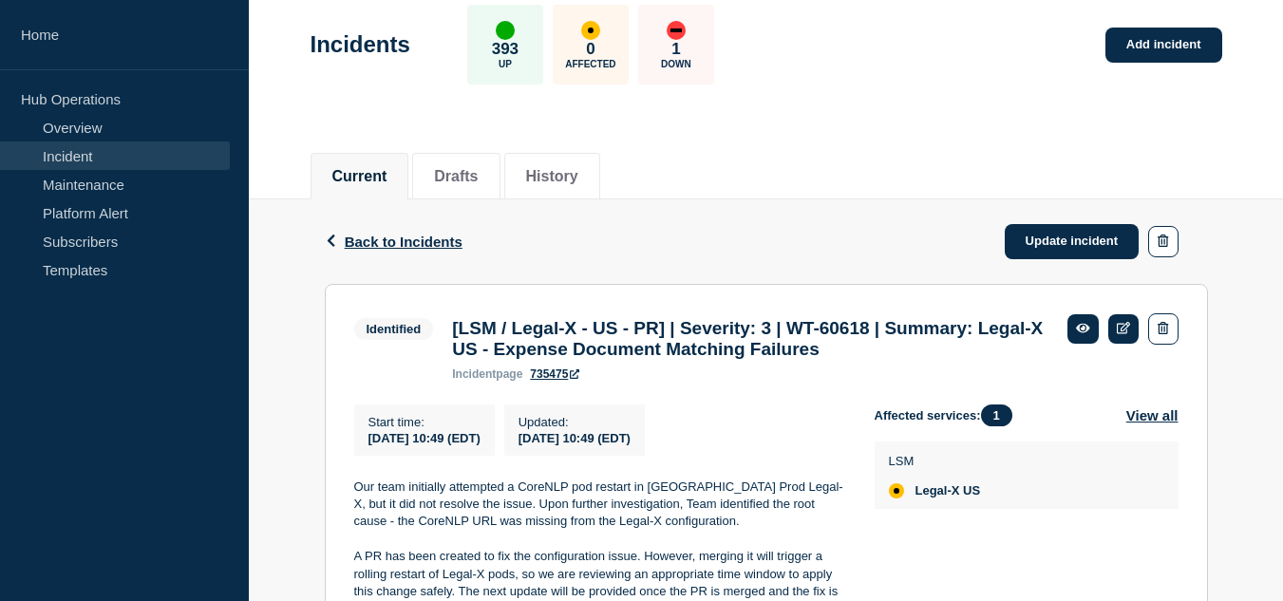
scroll to position [0, 0]
